Goal: Transaction & Acquisition: Purchase product/service

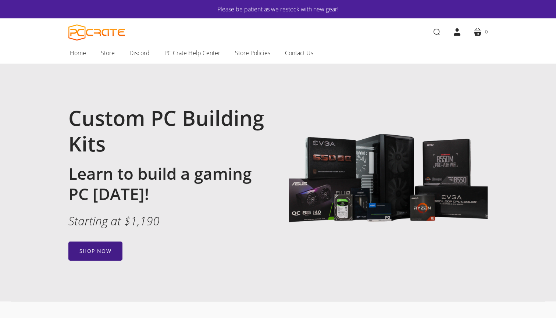
click at [102, 252] on link "Shop now" at bounding box center [95, 251] width 54 height 19
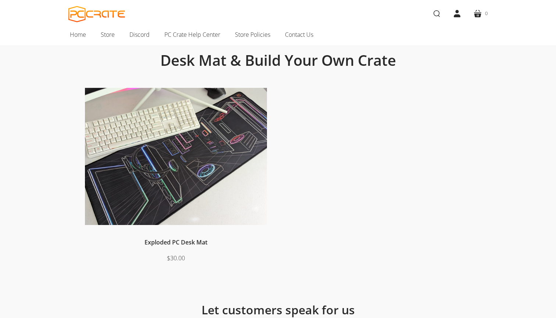
scroll to position [48, 0]
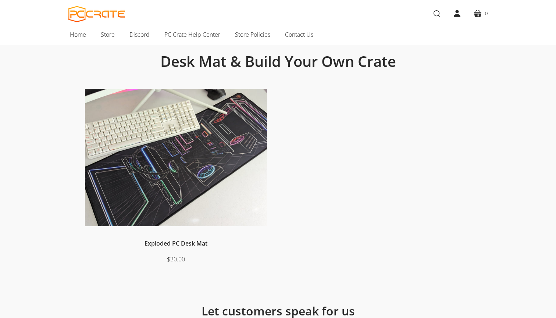
click at [108, 35] on span "Store" at bounding box center [108, 35] width 14 height 10
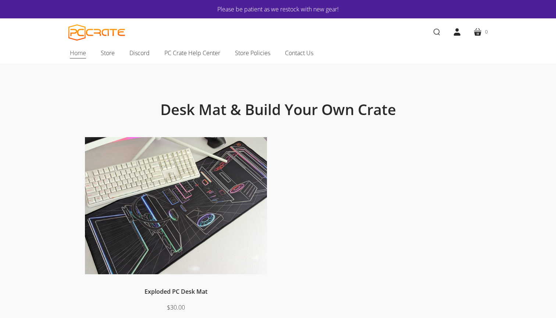
click at [74, 52] on span "Home" at bounding box center [78, 53] width 16 height 10
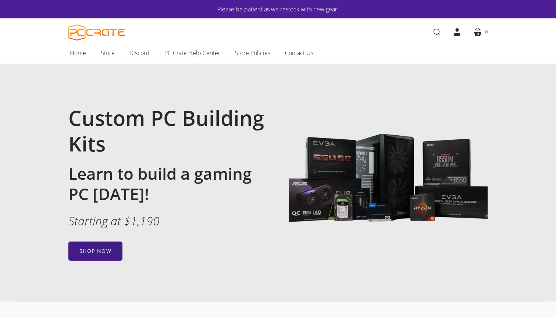
click at [98, 249] on link "Shop now" at bounding box center [95, 251] width 54 height 19
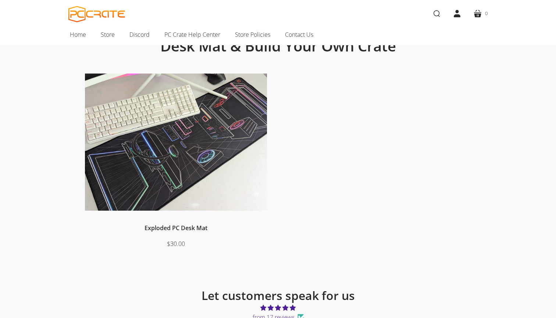
scroll to position [67, 0]
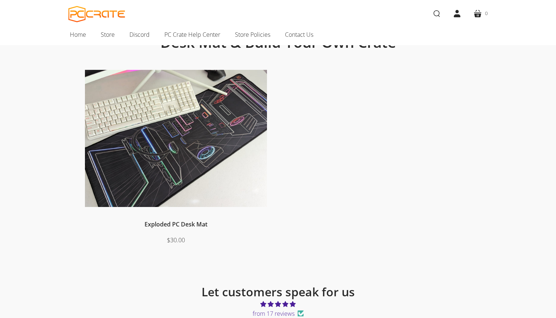
click at [205, 151] on img at bounding box center [176, 138] width 182 height 137
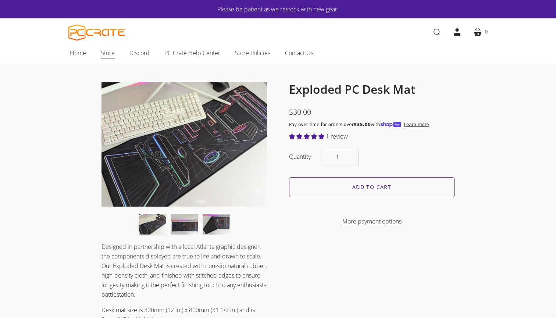
click at [103, 51] on span "Store" at bounding box center [108, 53] width 14 height 10
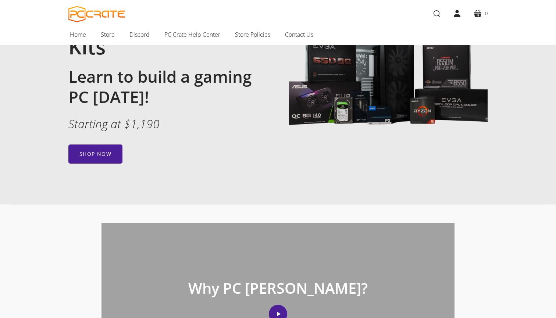
scroll to position [60, 0]
